Goal: Task Accomplishment & Management: Use online tool/utility

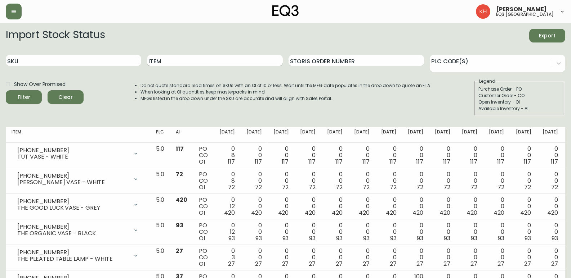
click at [172, 60] on input "Item" at bounding box center [214, 61] width 135 height 12
type input "TEAK"
click at [6, 90] on button "Filter" at bounding box center [24, 97] width 36 height 14
